Goal: Go to known website: Access a specific website the user already knows

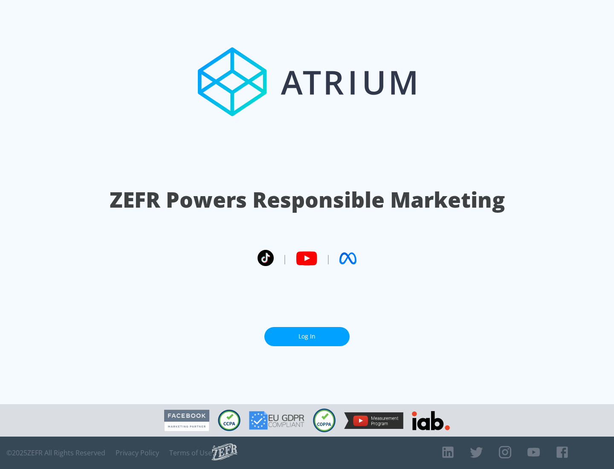
click at [307, 336] on link "Log In" at bounding box center [306, 336] width 85 height 19
